Goal: Communication & Community: Answer question/provide support

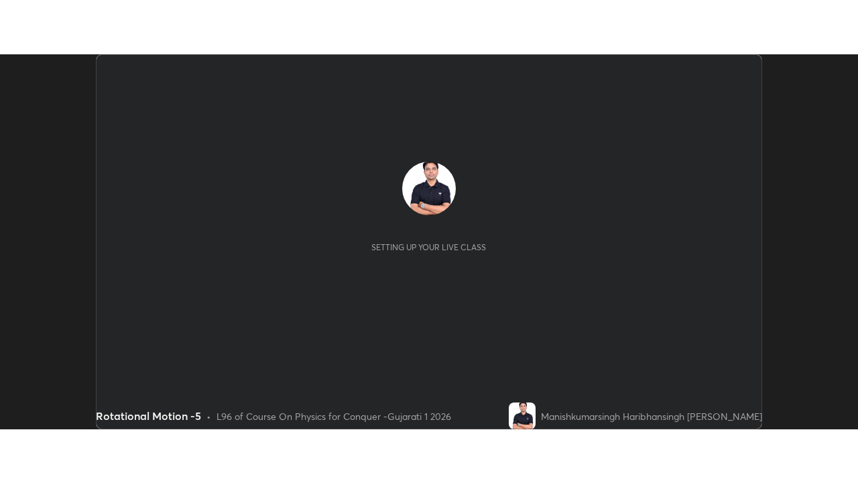
scroll to position [375, 857]
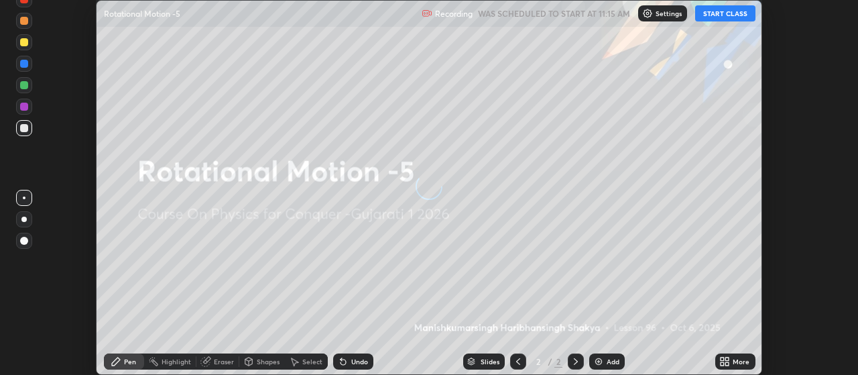
click at [735, 11] on button "START CLASS" at bounding box center [725, 13] width 60 height 16
click at [726, 363] on icon at bounding box center [727, 363] width 3 height 3
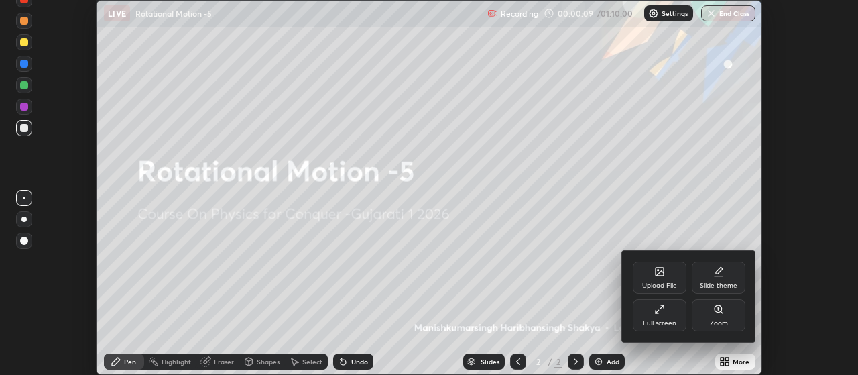
click at [722, 277] on div "Slide theme" at bounding box center [719, 277] width 54 height 32
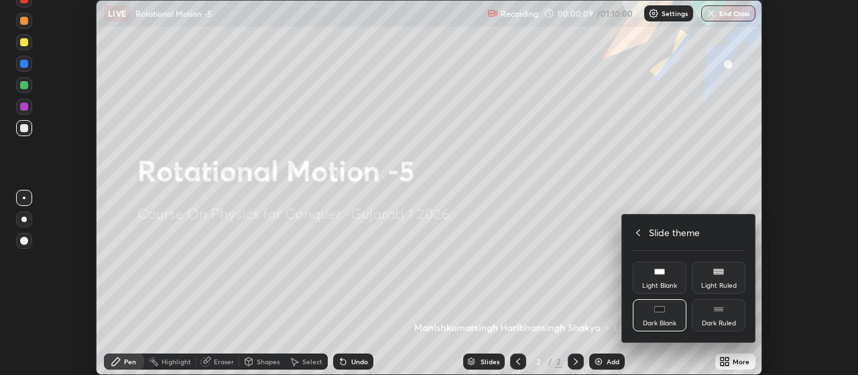
click at [725, 314] on div "Dark Ruled" at bounding box center [719, 315] width 54 height 32
click at [643, 227] on icon at bounding box center [638, 232] width 11 height 11
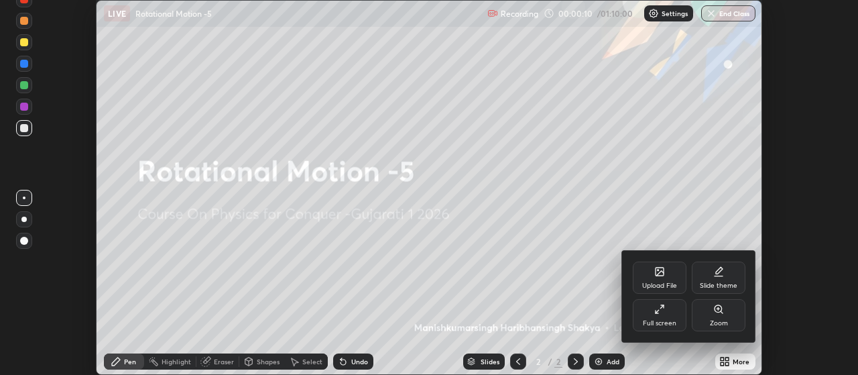
click at [662, 315] on div "Full screen" at bounding box center [660, 315] width 54 height 32
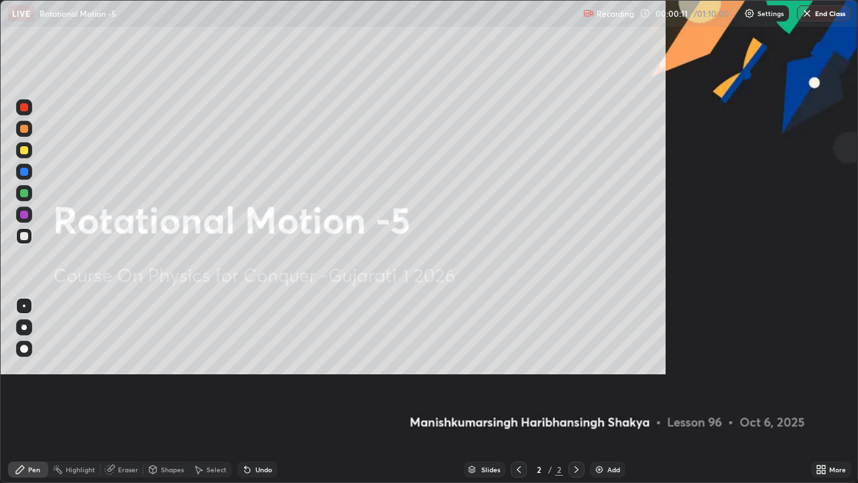
scroll to position [483, 858]
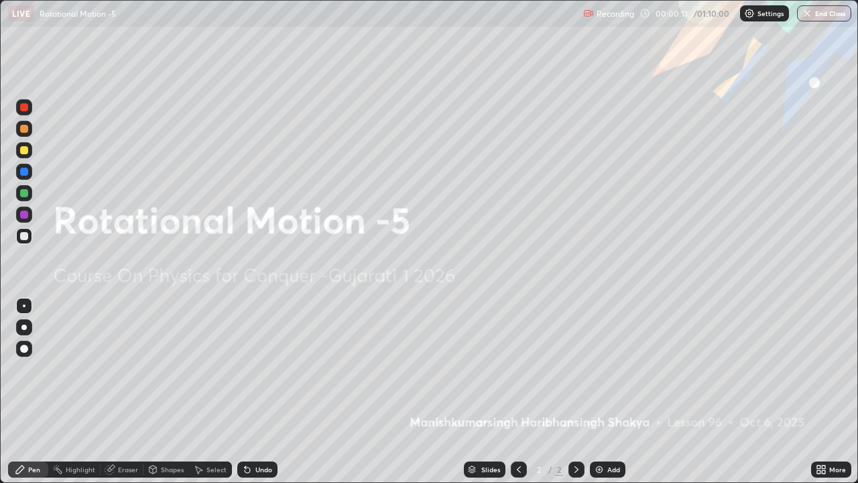
click at [617, 374] on div "Add" at bounding box center [613, 469] width 13 height 7
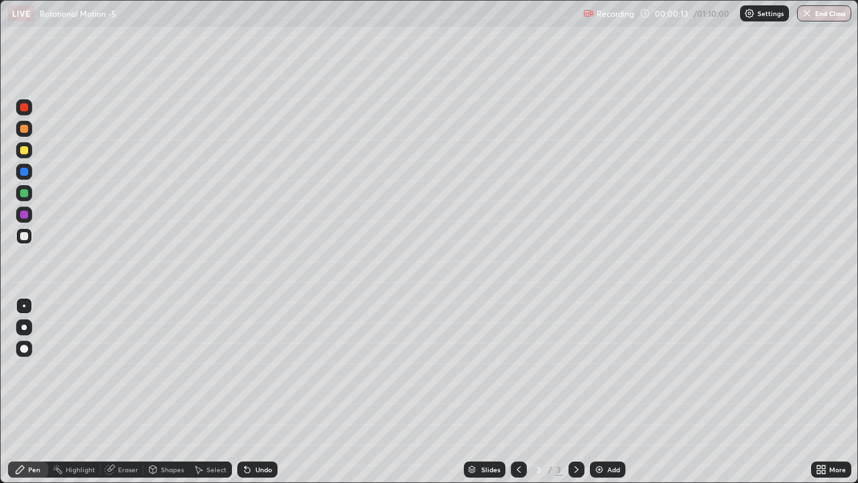
click at [30, 352] on div at bounding box center [24, 348] width 16 height 16
click at [24, 129] on div at bounding box center [24, 129] width 8 height 8
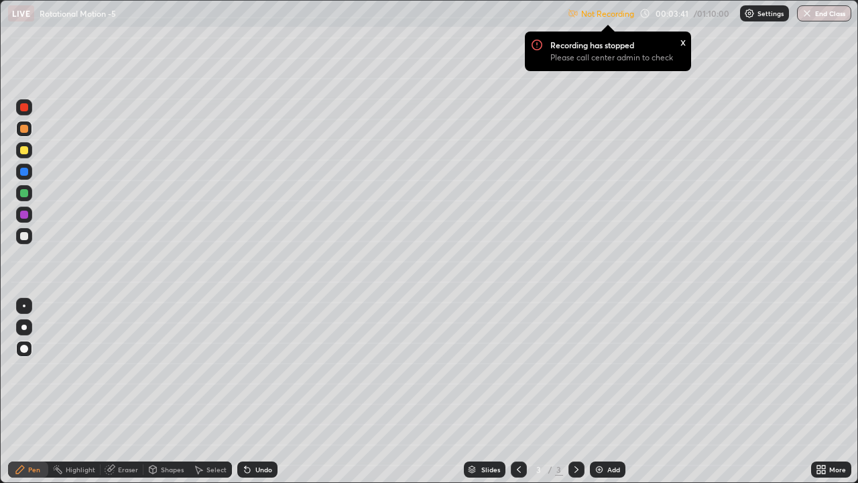
click at [763, 18] on div "Settings" at bounding box center [764, 13] width 49 height 16
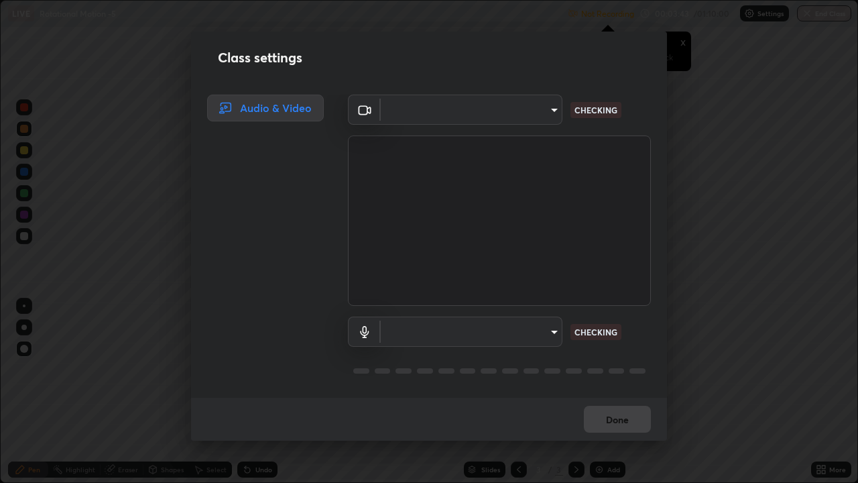
type input "0d049437951fd4140923ddd983d62ee20e888b7fe7080c9a8fddf2b3b9629313"
type input "communications"
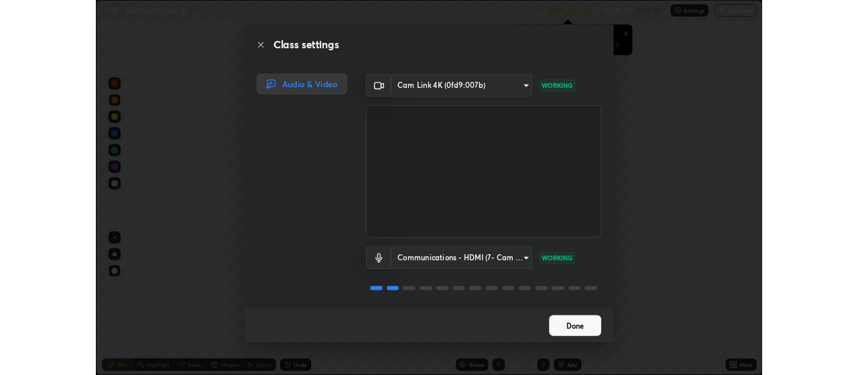
scroll to position [1, 0]
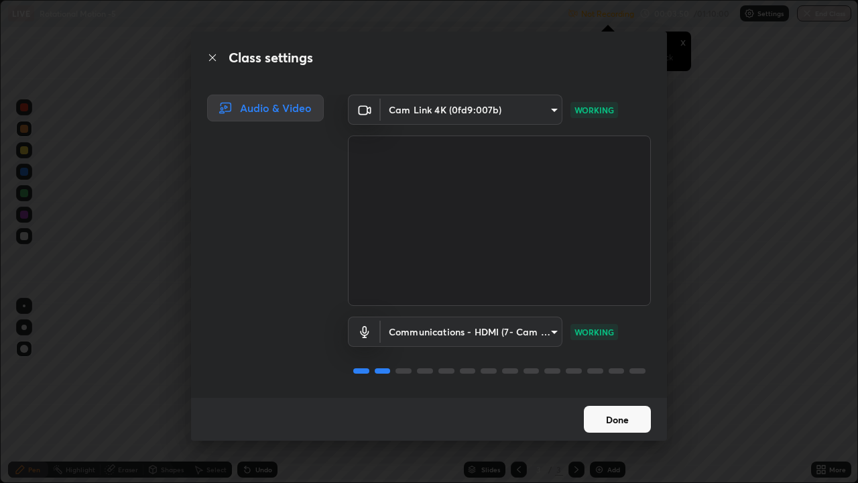
click at [617, 374] on button "Done" at bounding box center [617, 418] width 67 height 27
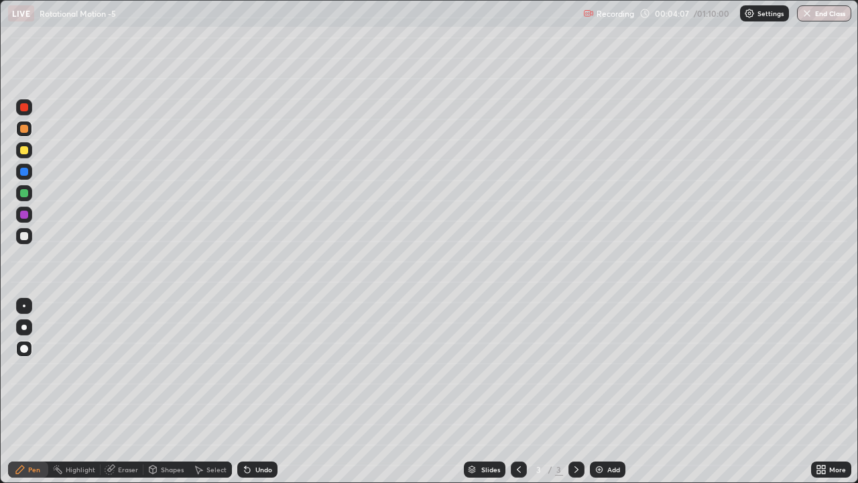
click at [818, 374] on icon at bounding box center [818, 471] width 3 height 3
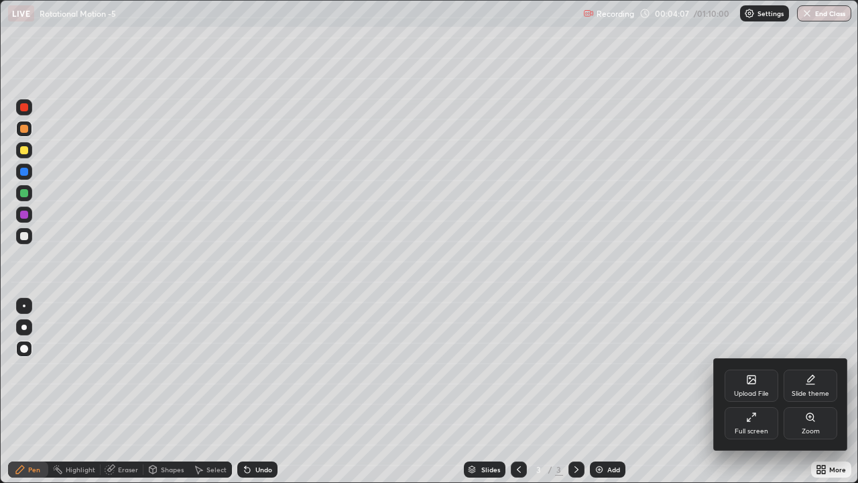
click at [753, 374] on icon at bounding box center [751, 417] width 11 height 11
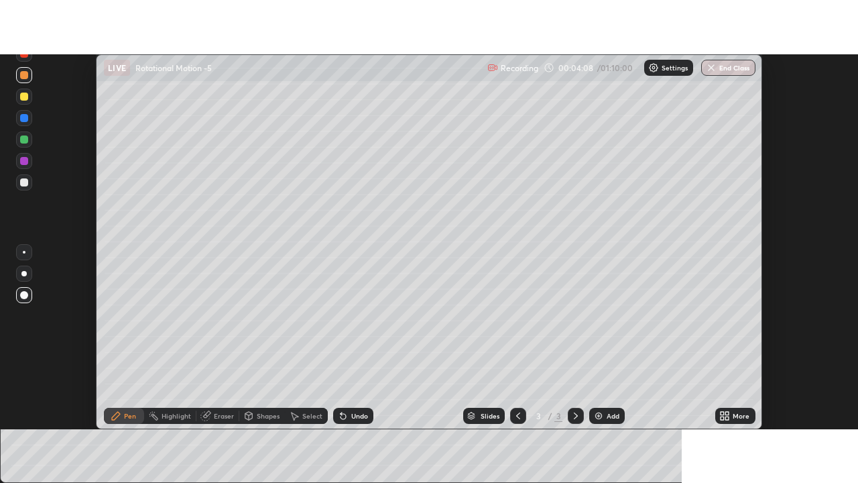
scroll to position [66646, 66163]
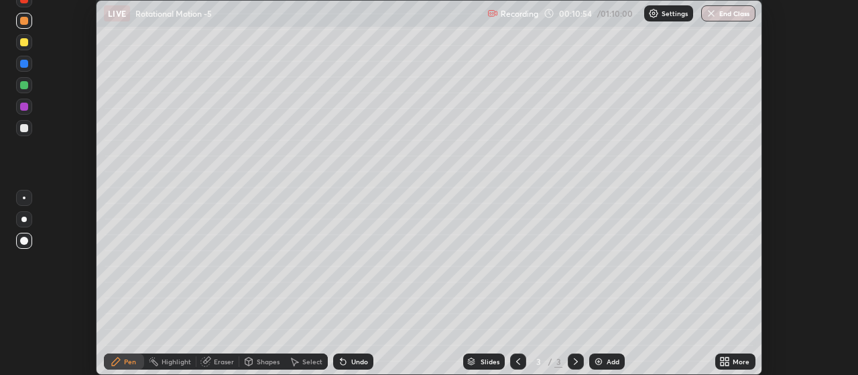
click at [726, 363] on icon at bounding box center [727, 363] width 3 height 3
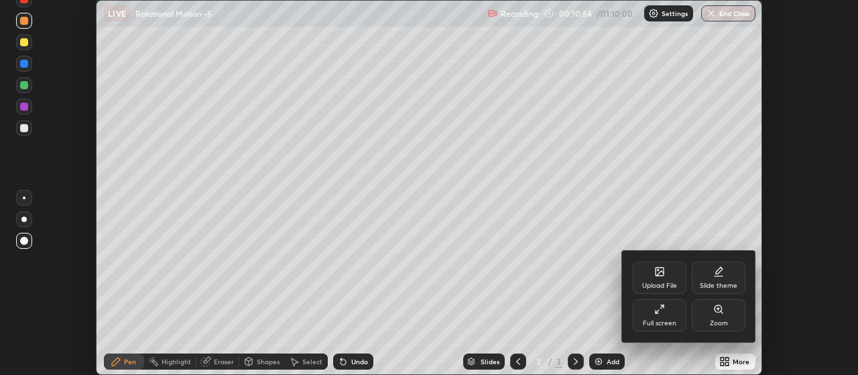
click at [664, 307] on icon at bounding box center [662, 306] width 3 height 3
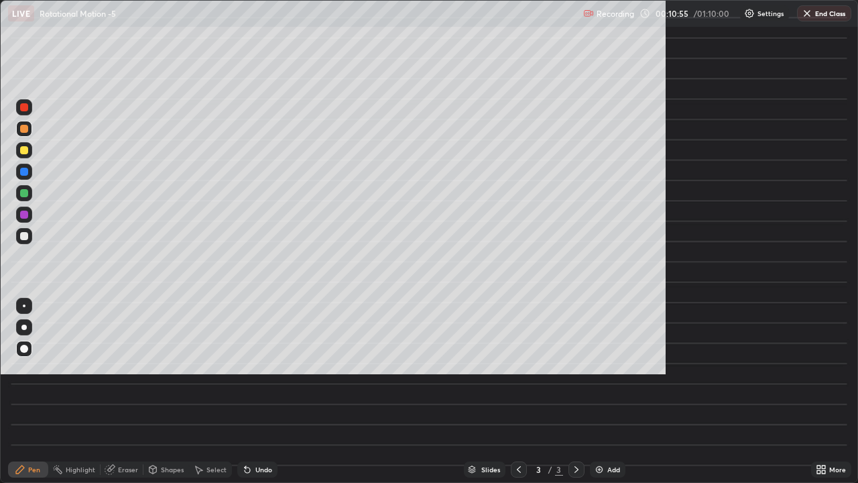
scroll to position [483, 858]
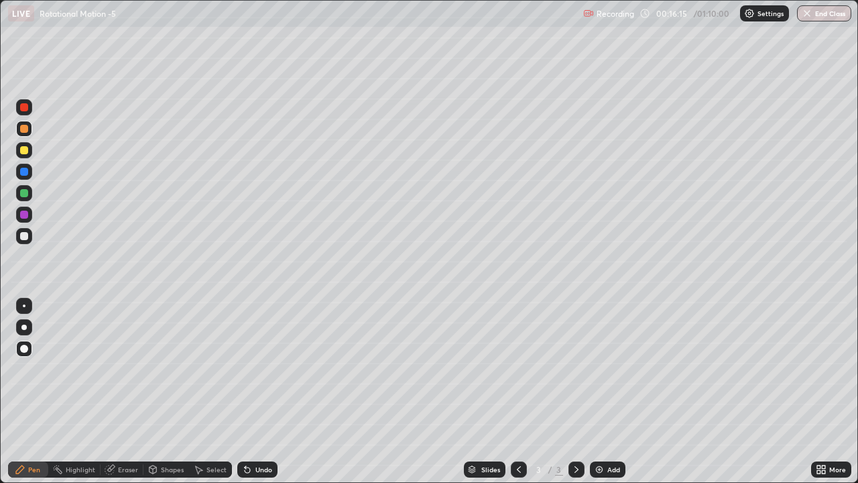
click at [820, 15] on button "End Class" at bounding box center [824, 13] width 54 height 16
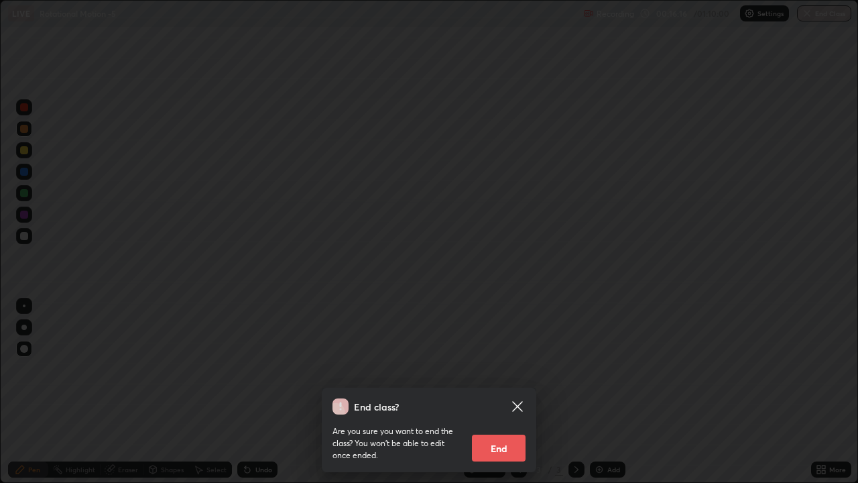
click at [505, 374] on button "End" at bounding box center [499, 447] width 54 height 27
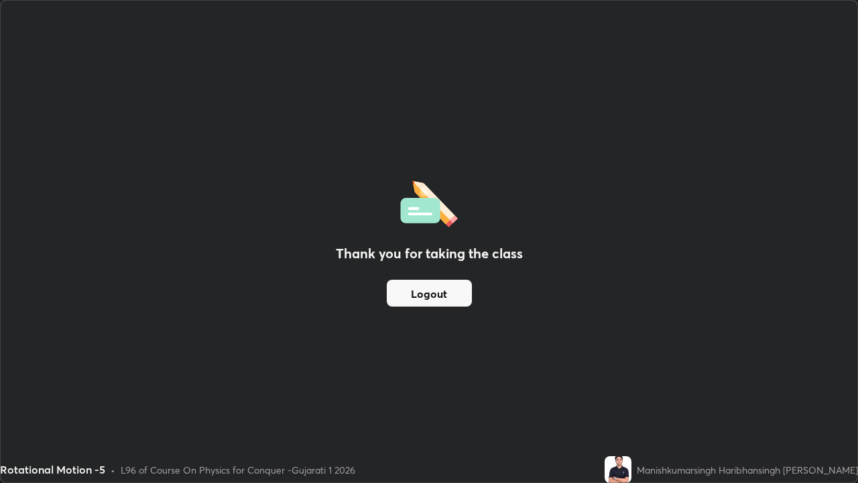
click at [441, 290] on button "Logout" at bounding box center [429, 292] width 85 height 27
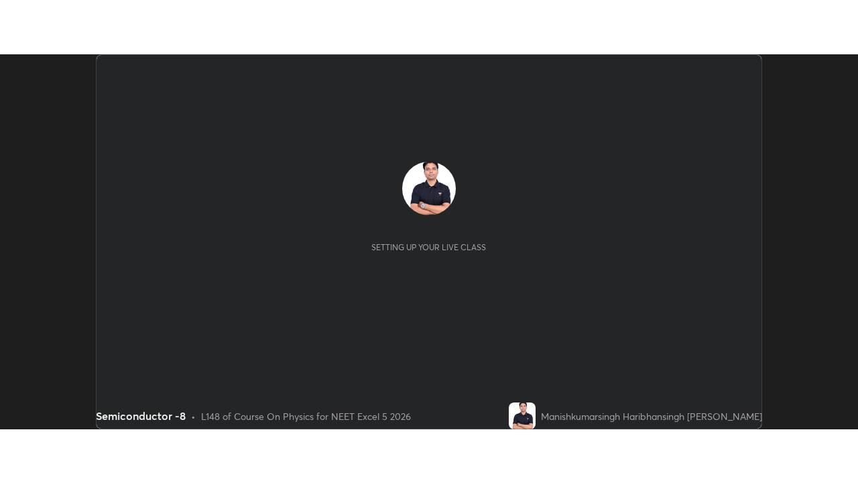
scroll to position [375, 857]
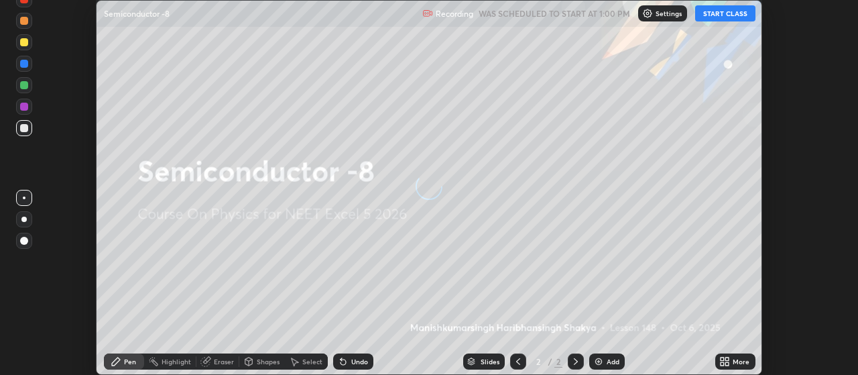
click at [723, 12] on button "START CLASS" at bounding box center [725, 13] width 60 height 16
click at [722, 357] on icon at bounding box center [721, 358] width 3 height 3
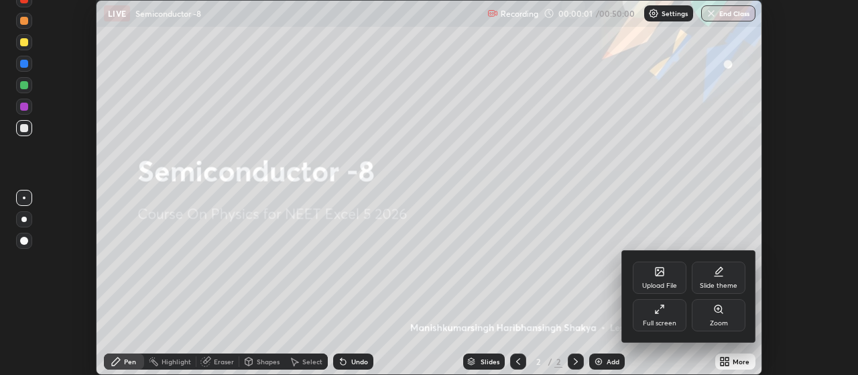
click at [714, 278] on div "Slide theme" at bounding box center [719, 277] width 54 height 32
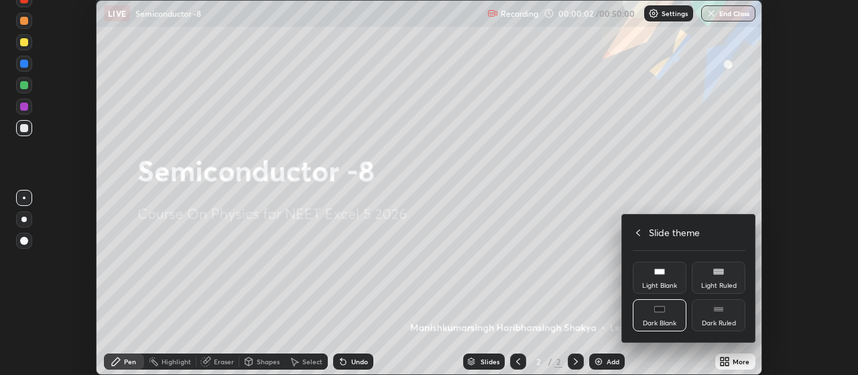
click at [717, 316] on div "Dark Ruled" at bounding box center [719, 315] width 54 height 32
click at [643, 236] on div "Slide theme" at bounding box center [689, 232] width 113 height 14
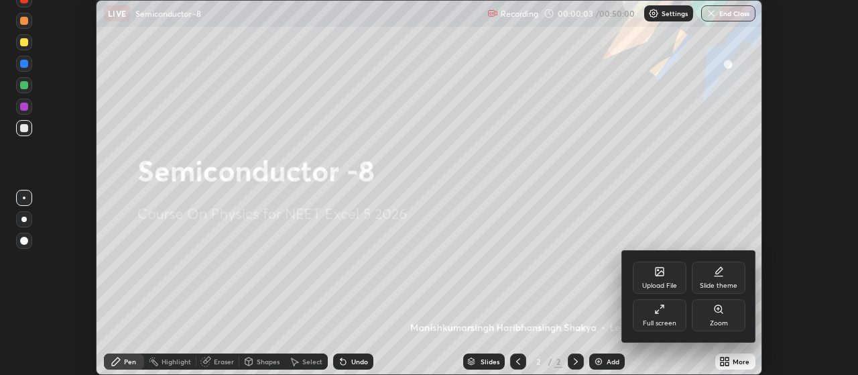
click at [663, 310] on icon at bounding box center [659, 309] width 11 height 11
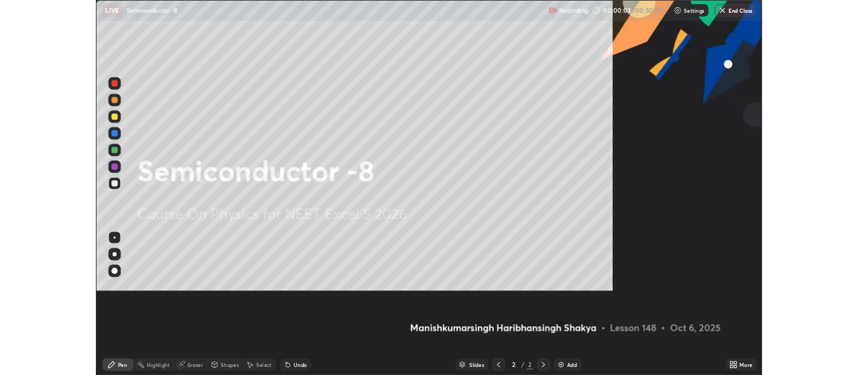
scroll to position [483, 858]
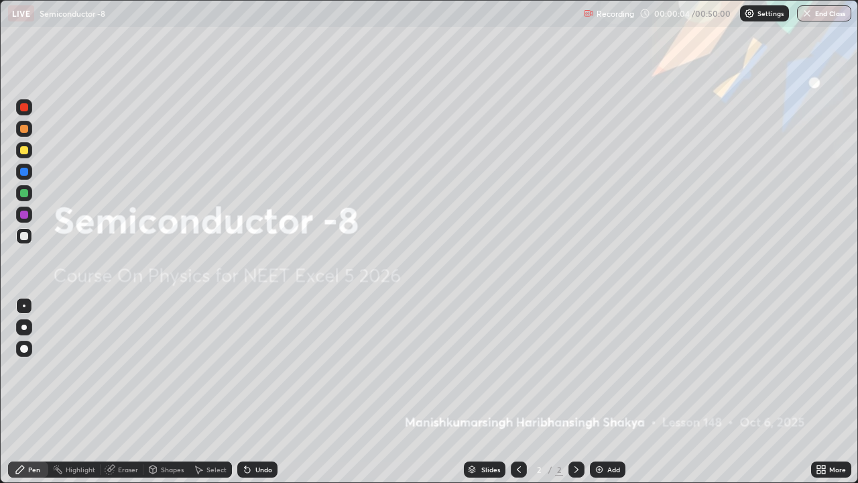
click at [610, 374] on div "Add" at bounding box center [613, 469] width 13 height 7
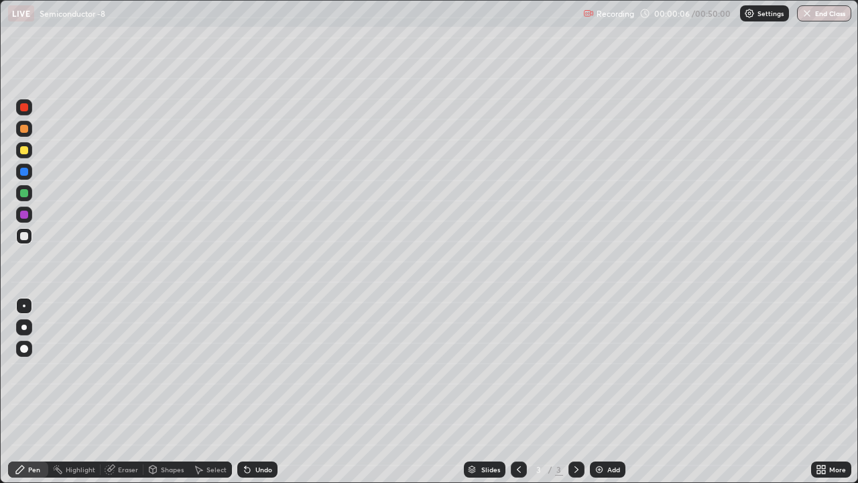
click at [23, 354] on div at bounding box center [24, 348] width 16 height 16
click at [23, 135] on div at bounding box center [24, 129] width 16 height 16
click at [820, 374] on icon at bounding box center [818, 471] width 3 height 3
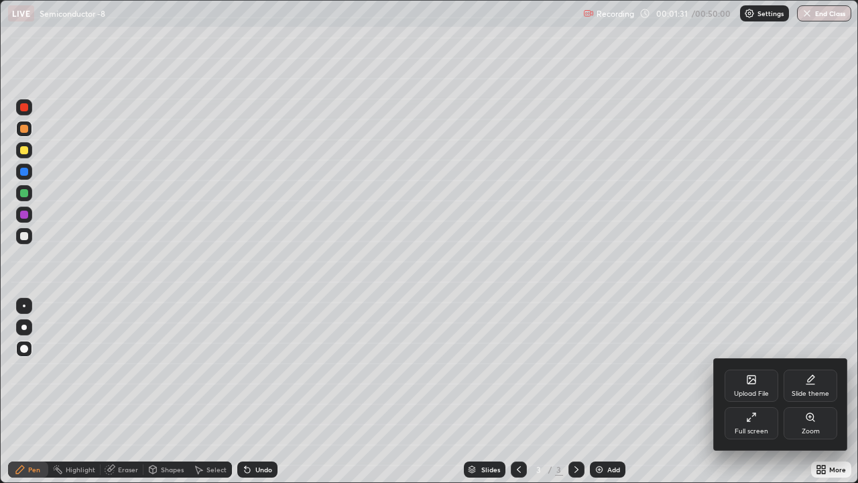
click at [755, 374] on div "Full screen" at bounding box center [751, 423] width 54 height 32
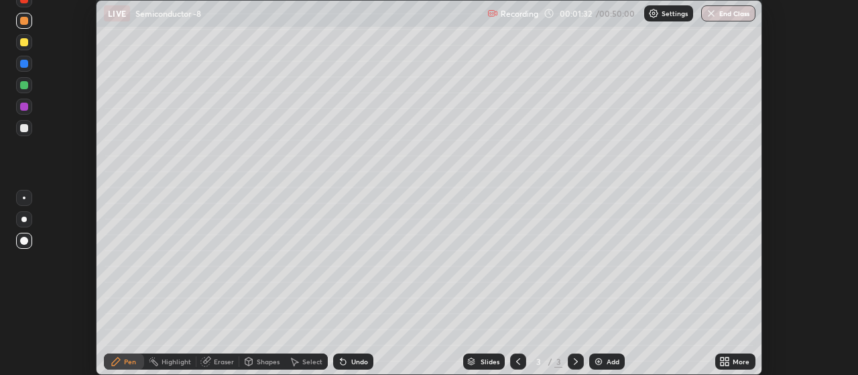
scroll to position [66646, 66163]
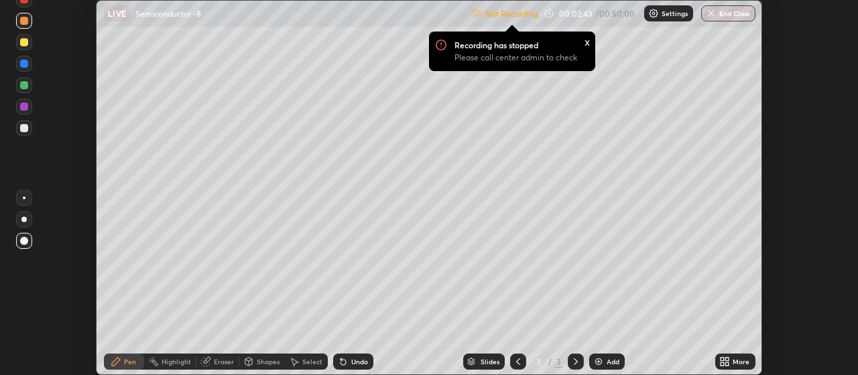
click at [722, 359] on icon at bounding box center [721, 358] width 3 height 3
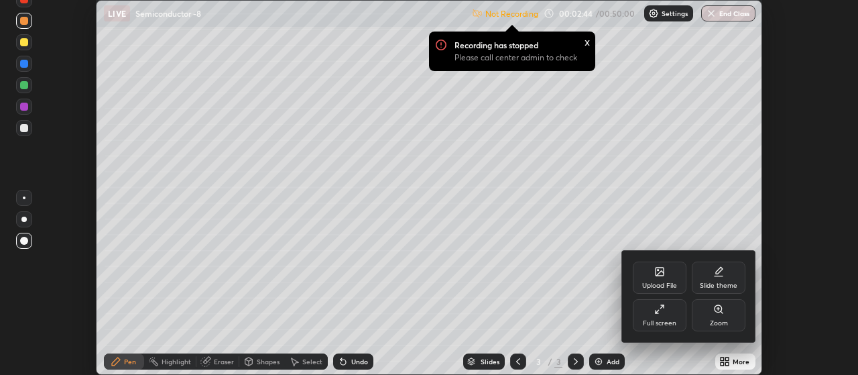
click at [661, 279] on div "Upload File" at bounding box center [660, 277] width 54 height 32
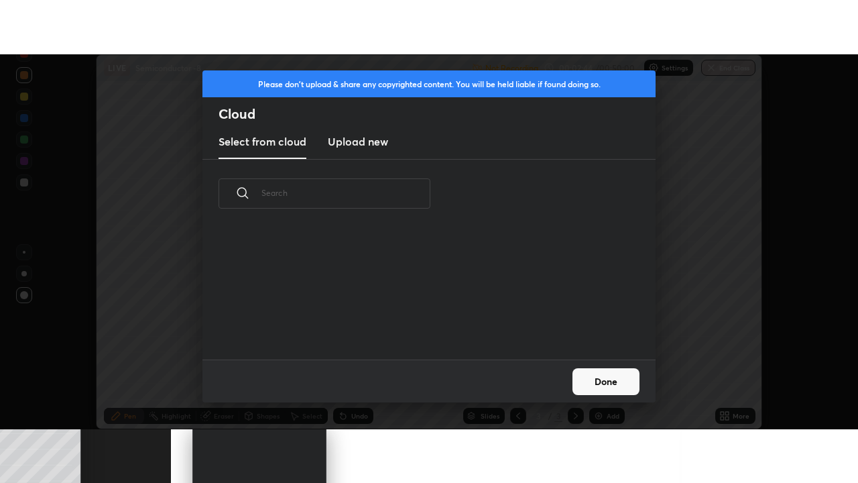
scroll to position [131, 430]
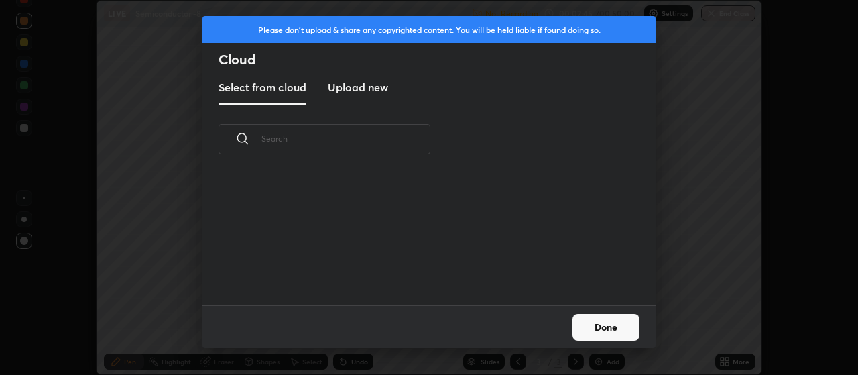
click at [370, 86] on h3 "Upload new" at bounding box center [358, 87] width 60 height 16
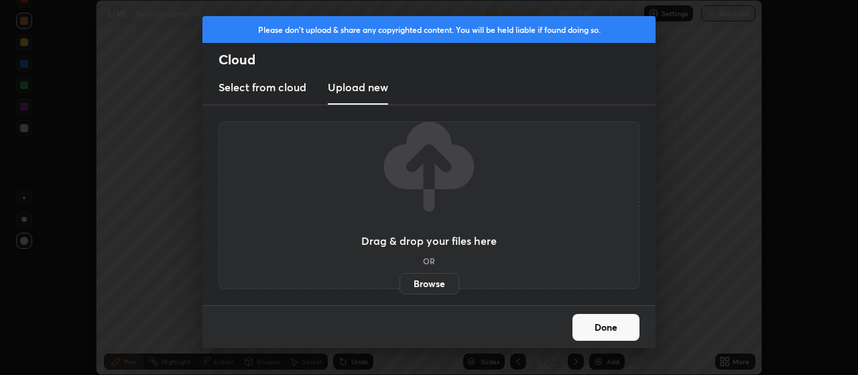
click at [422, 284] on label "Browse" at bounding box center [429, 283] width 60 height 21
click at [399, 284] on input "Browse" at bounding box center [399, 283] width 0 height 21
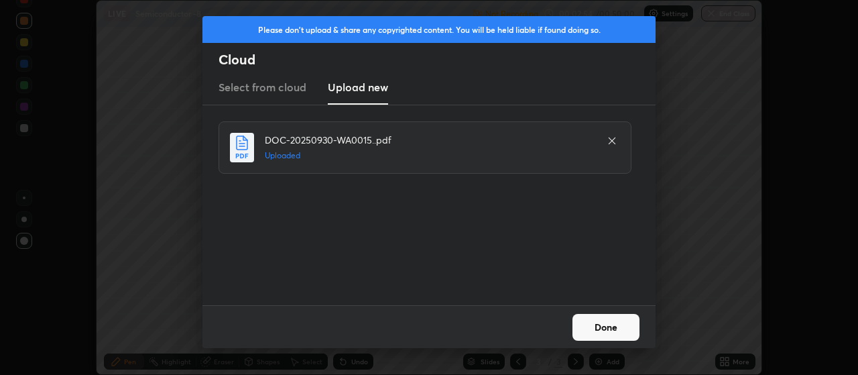
click at [607, 323] on button "Done" at bounding box center [605, 327] width 67 height 27
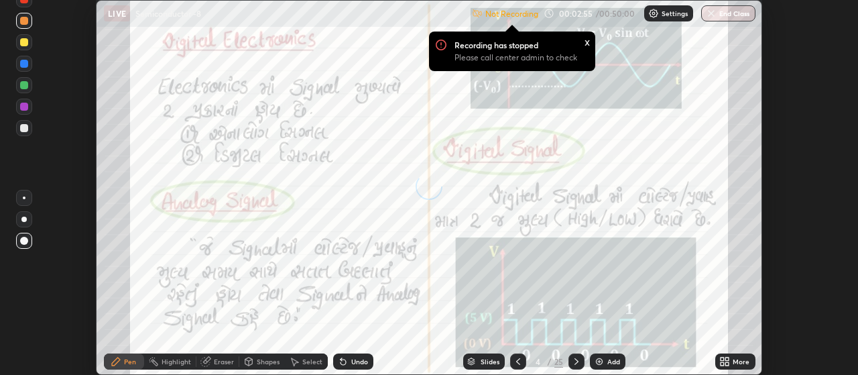
click at [722, 359] on icon at bounding box center [721, 358] width 3 height 3
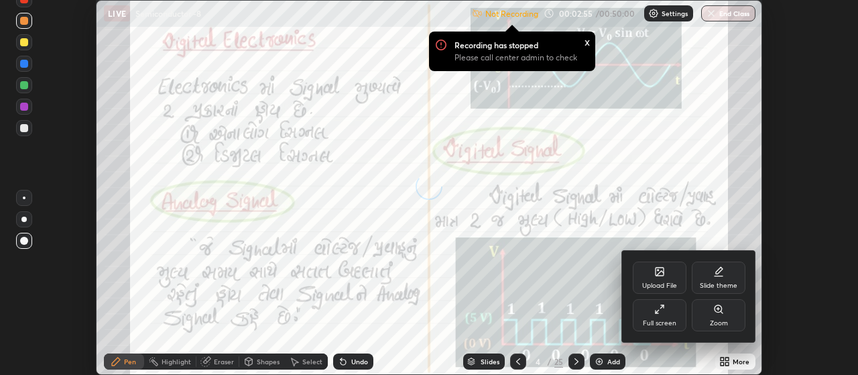
click at [666, 310] on div "Full screen" at bounding box center [660, 315] width 54 height 32
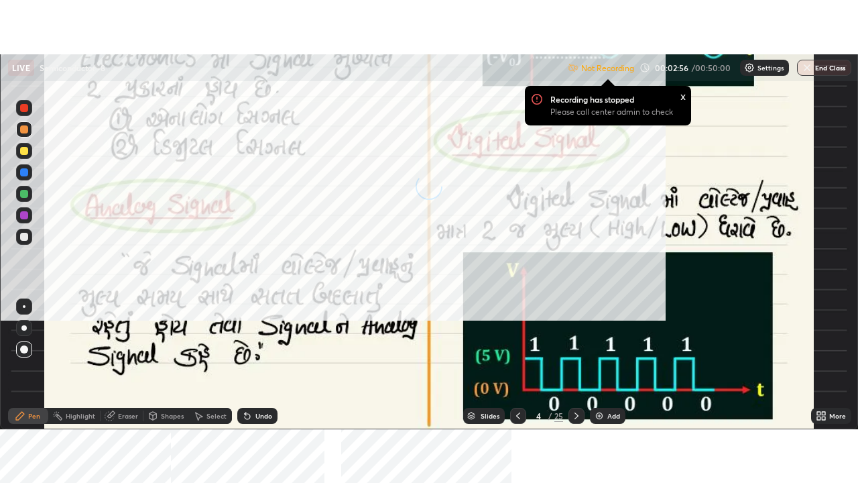
scroll to position [483, 858]
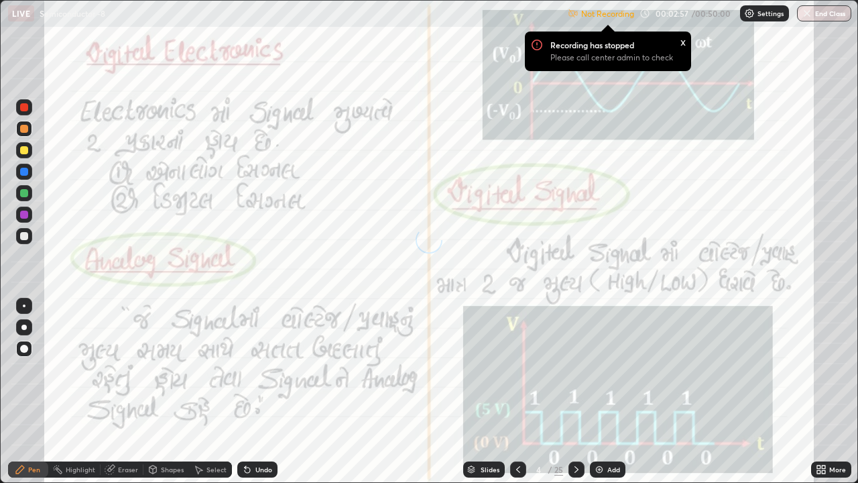
click at [761, 16] on p "Settings" at bounding box center [770, 13] width 26 height 7
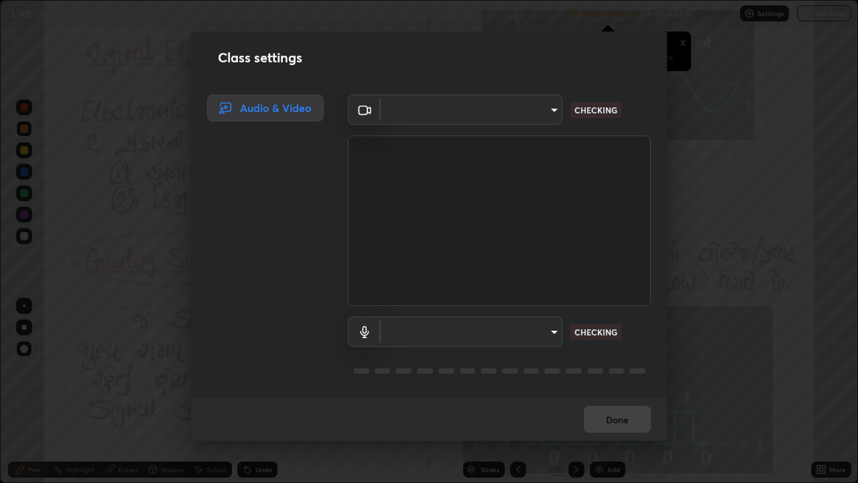
type input "0d049437951fd4140923ddd983d62ee20e888b7fe7080c9a8fddf2b3b9629313"
type input "communications"
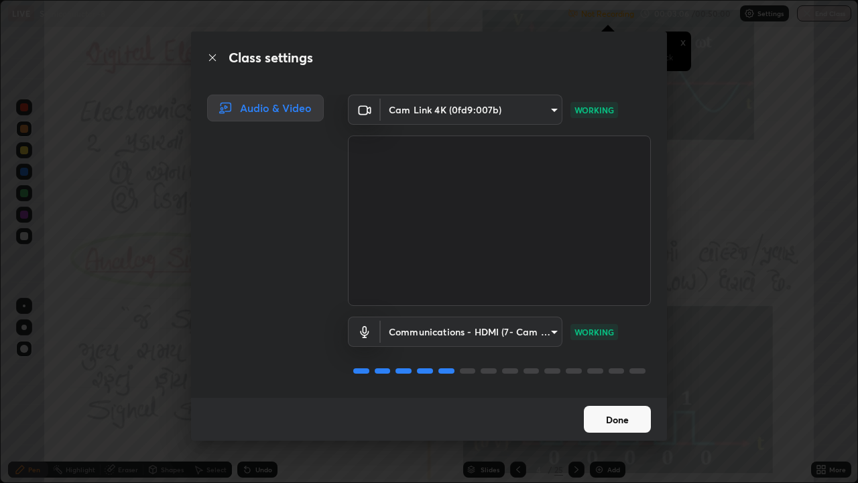
click at [608, 374] on button "Done" at bounding box center [617, 418] width 67 height 27
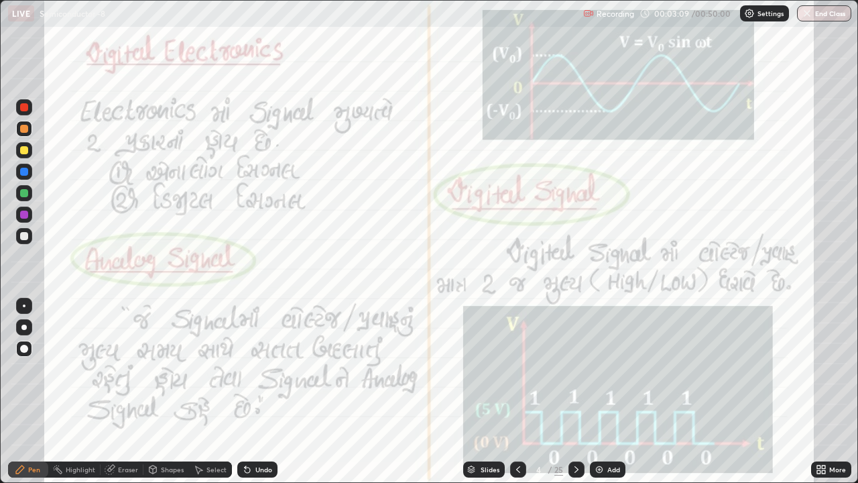
click at [518, 374] on icon at bounding box center [518, 469] width 4 height 7
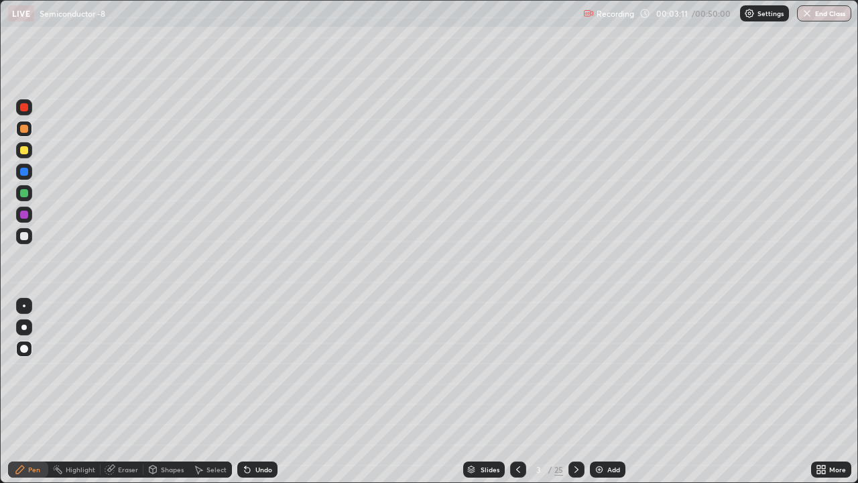
click at [575, 374] on icon at bounding box center [576, 469] width 11 height 11
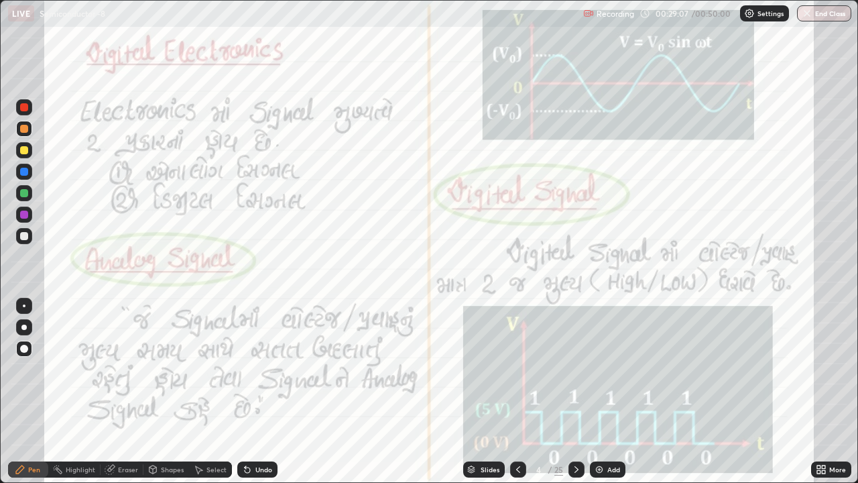
click at [571, 374] on icon at bounding box center [576, 469] width 11 height 11
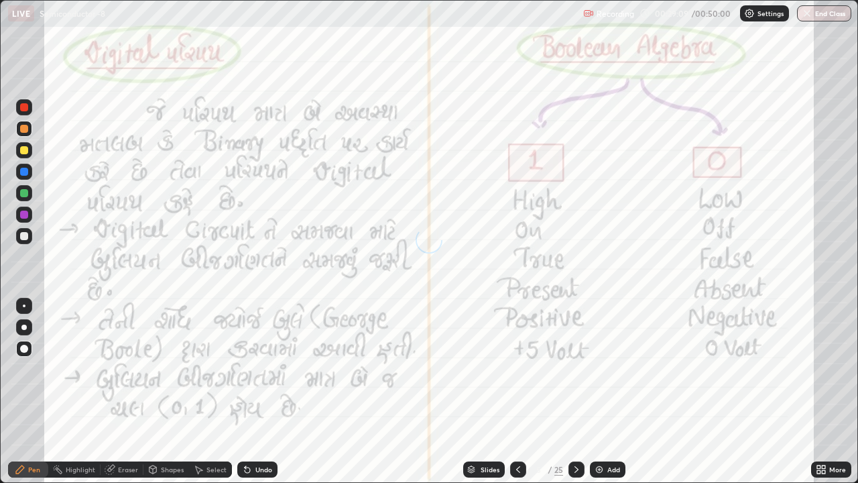
click at [489, 374] on div "Slides" at bounding box center [490, 469] width 19 height 7
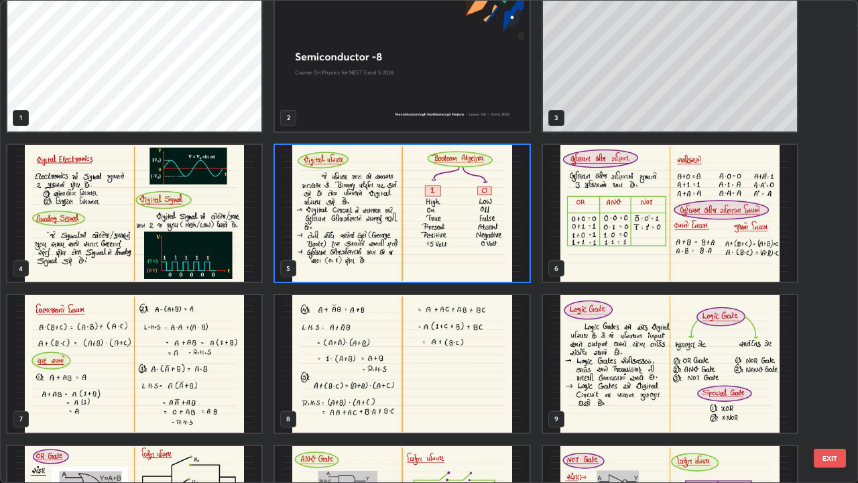
scroll to position [0, 0]
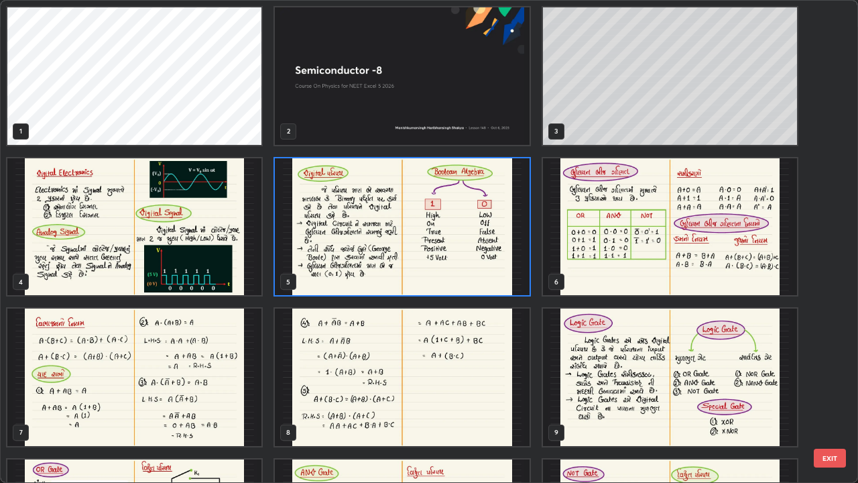
click at [212, 248] on img "grid" at bounding box center [134, 226] width 254 height 137
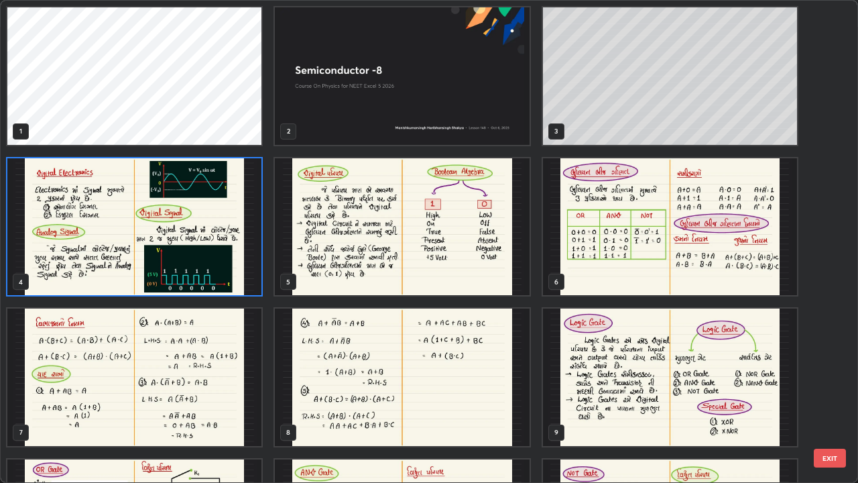
click at [209, 259] on img "grid" at bounding box center [134, 226] width 254 height 137
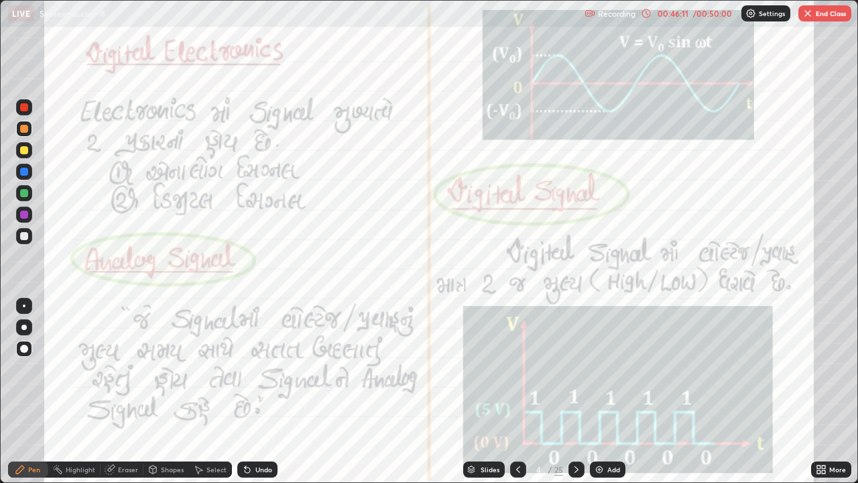
click at [830, 12] on button "End Class" at bounding box center [824, 13] width 53 height 16
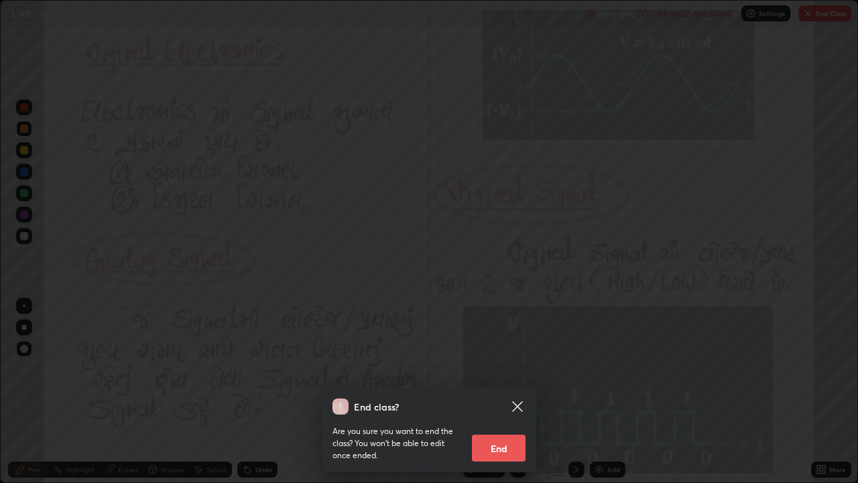
click at [512, 374] on button "End" at bounding box center [499, 447] width 54 height 27
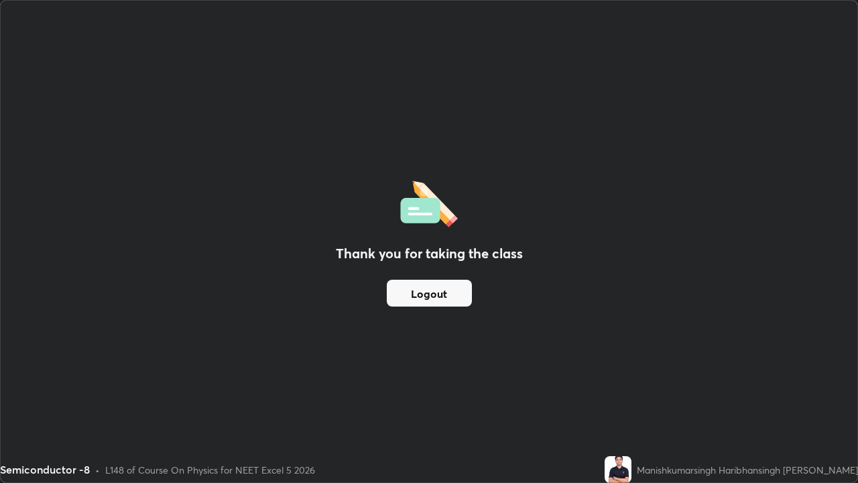
click at [436, 290] on button "Logout" at bounding box center [429, 292] width 85 height 27
